Goal: Information Seeking & Learning: Learn about a topic

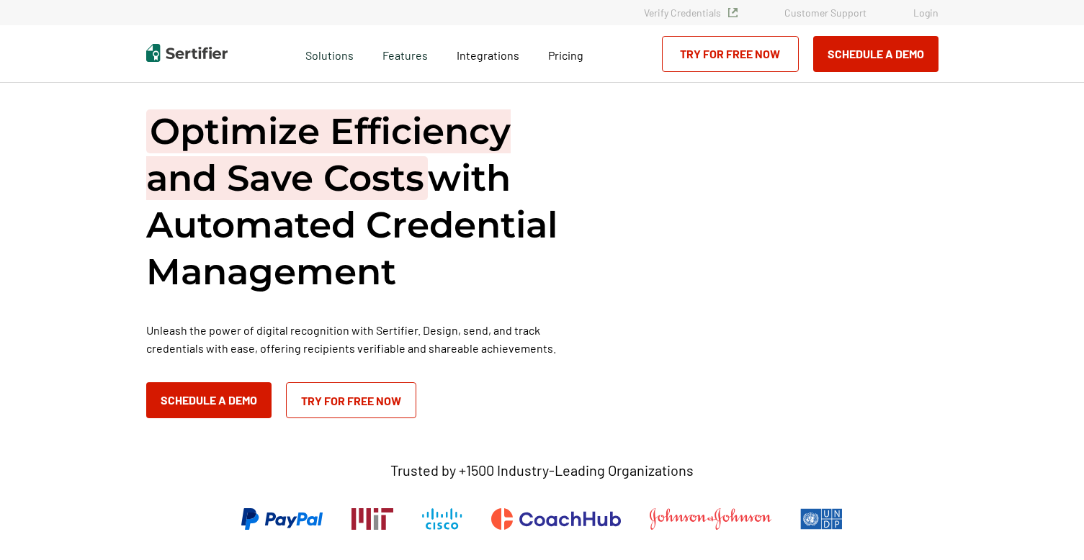
click at [567, 65] on div "Pricing" at bounding box center [566, 54] width 64 height 58
click at [565, 54] on span "Pricing" at bounding box center [565, 55] width 35 height 14
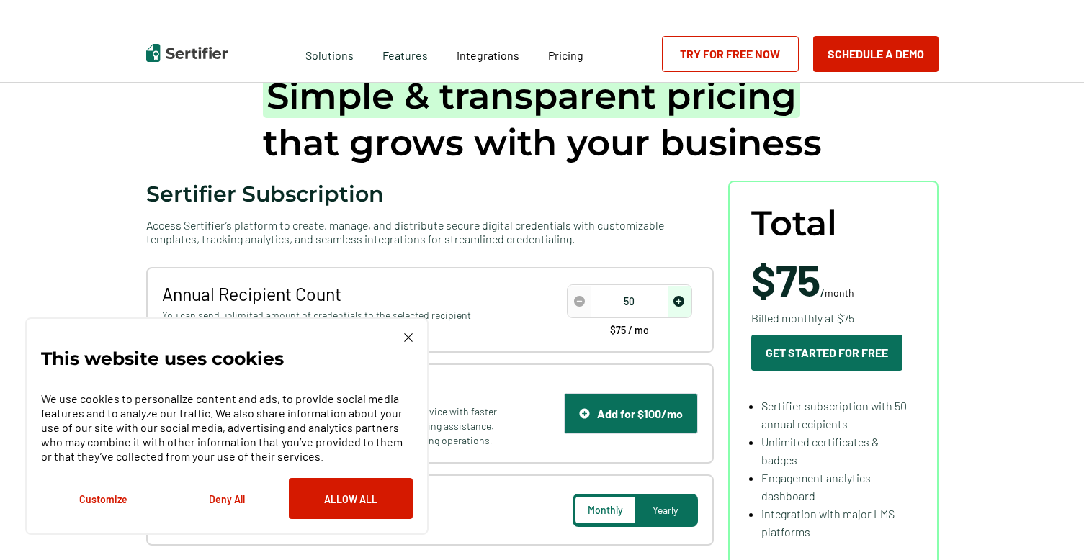
click at [398, 347] on div "This website uses cookies We use cookies to personalize content and ads, to pro…" at bounding box center [227, 426] width 372 height 186
click at [405, 347] on div "This website uses cookies We use cookies to personalize content and ads, to pro…" at bounding box center [227, 426] width 372 height 186
click at [405, 343] on div "This website uses cookies We use cookies to personalize content and ads, to pro…" at bounding box center [227, 426] width 372 height 186
click at [410, 336] on img at bounding box center [408, 337] width 9 height 9
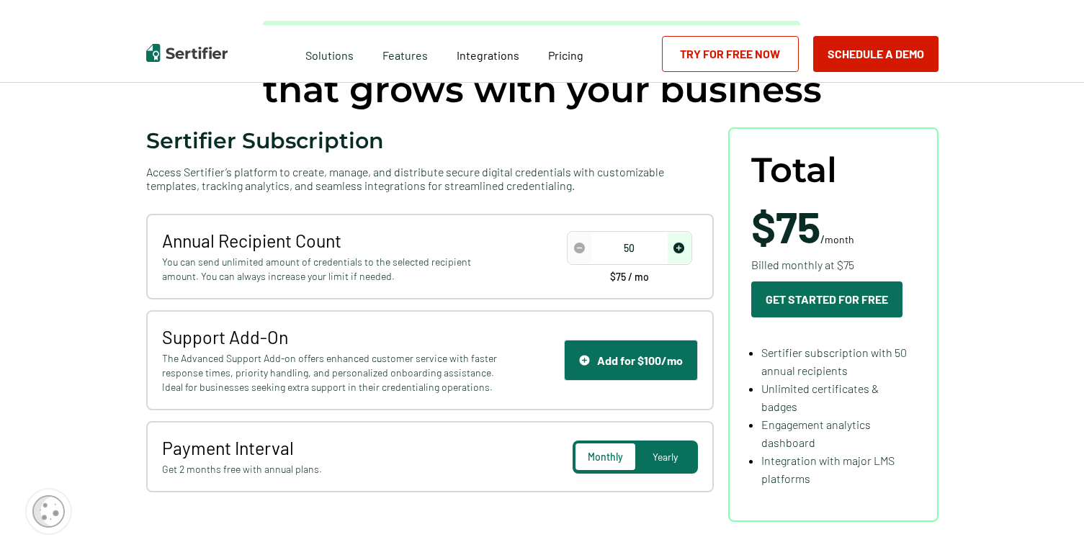
scroll to position [131, 0]
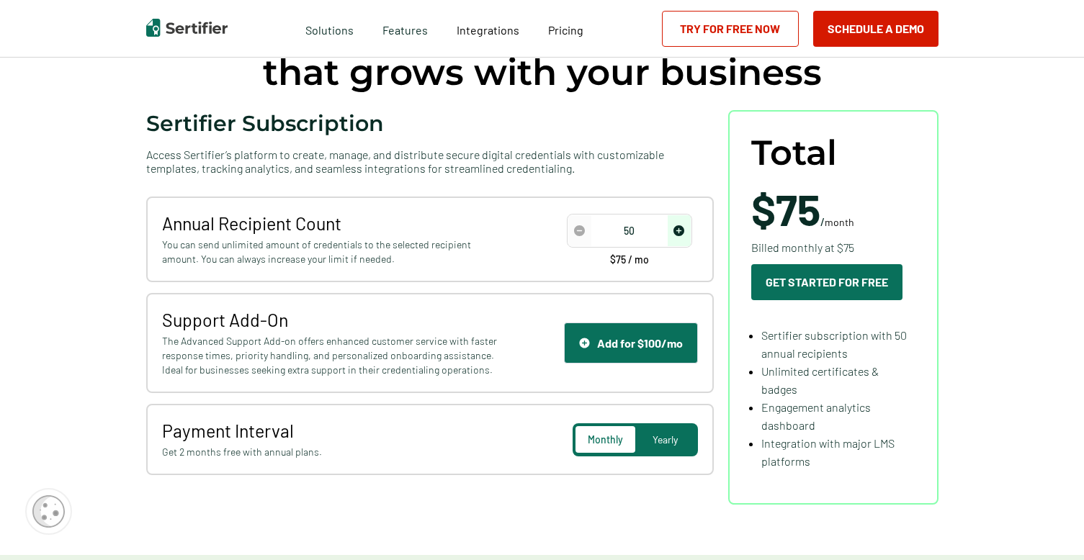
type input "100"
click at [680, 225] on img "increase number" at bounding box center [678, 230] width 11 height 11
click at [206, 329] on span "Support Add-On" at bounding box center [331, 320] width 339 height 22
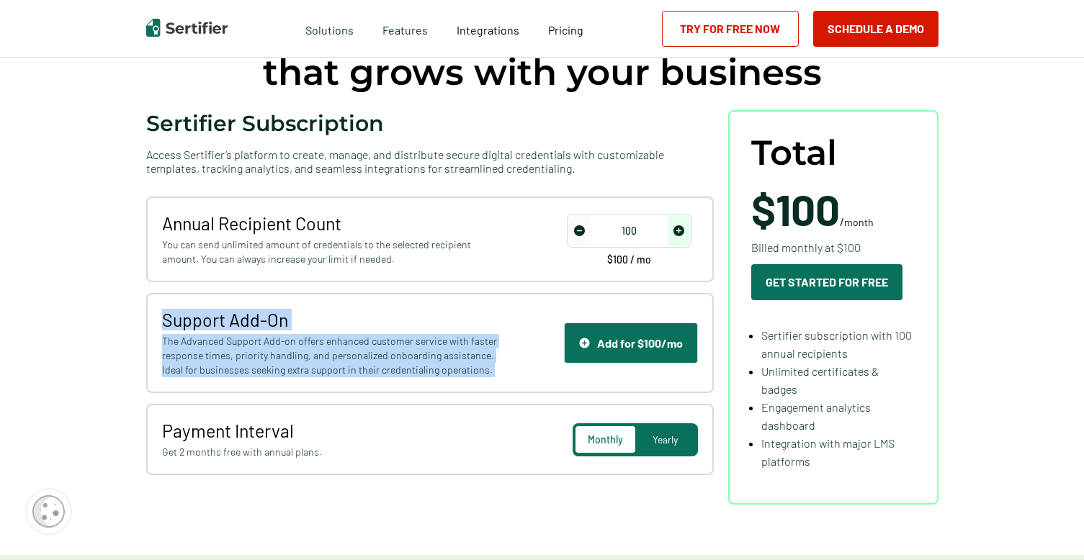
drag, startPoint x: 206, startPoint y: 329, endPoint x: 234, endPoint y: 376, distance: 54.6
click at [234, 376] on div "Support Add-On The Advanced Support Add-on offers enhanced customer service wit…" at bounding box center [331, 343] width 339 height 68
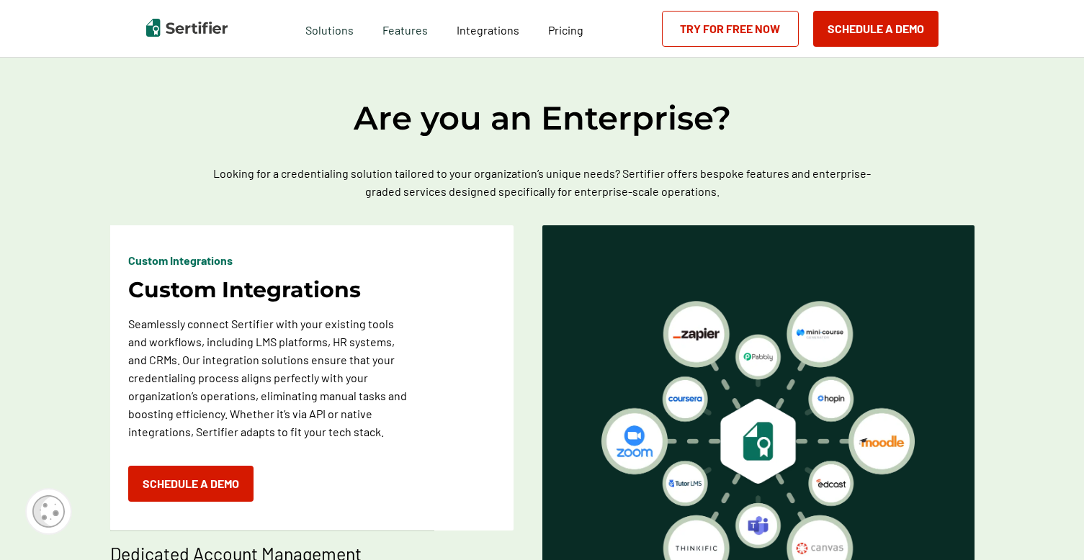
scroll to position [637, 0]
